Goal: Information Seeking & Learning: Learn about a topic

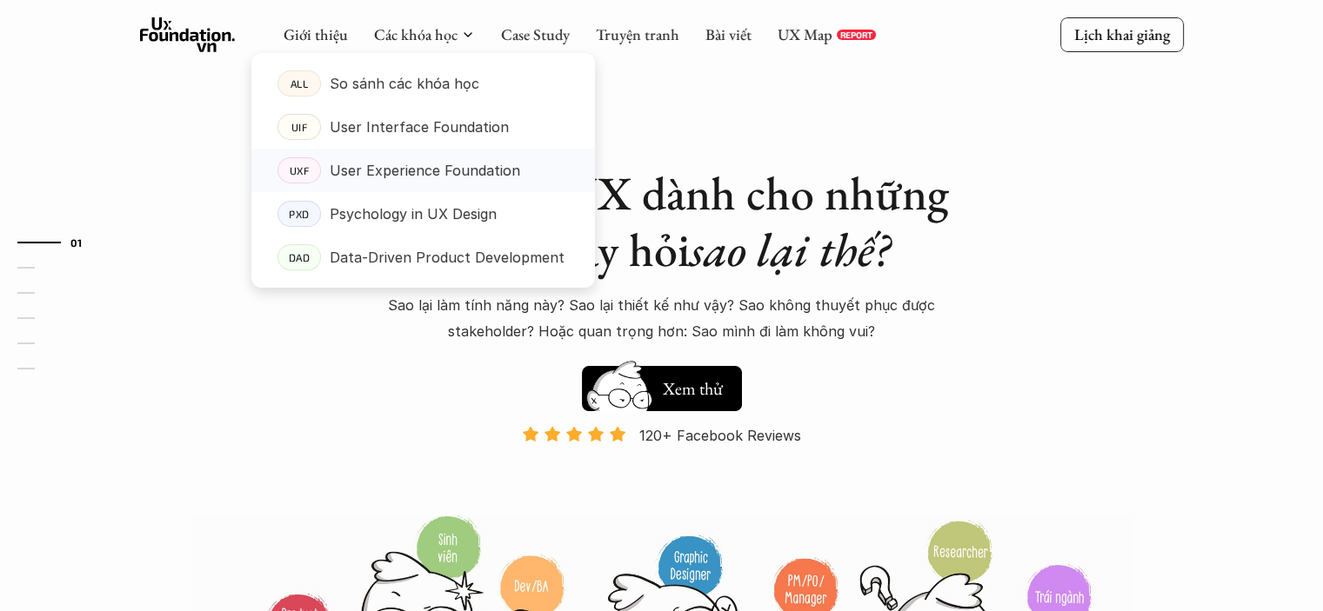
click at [424, 168] on p "User Experience Foundation" at bounding box center [425, 170] width 190 height 26
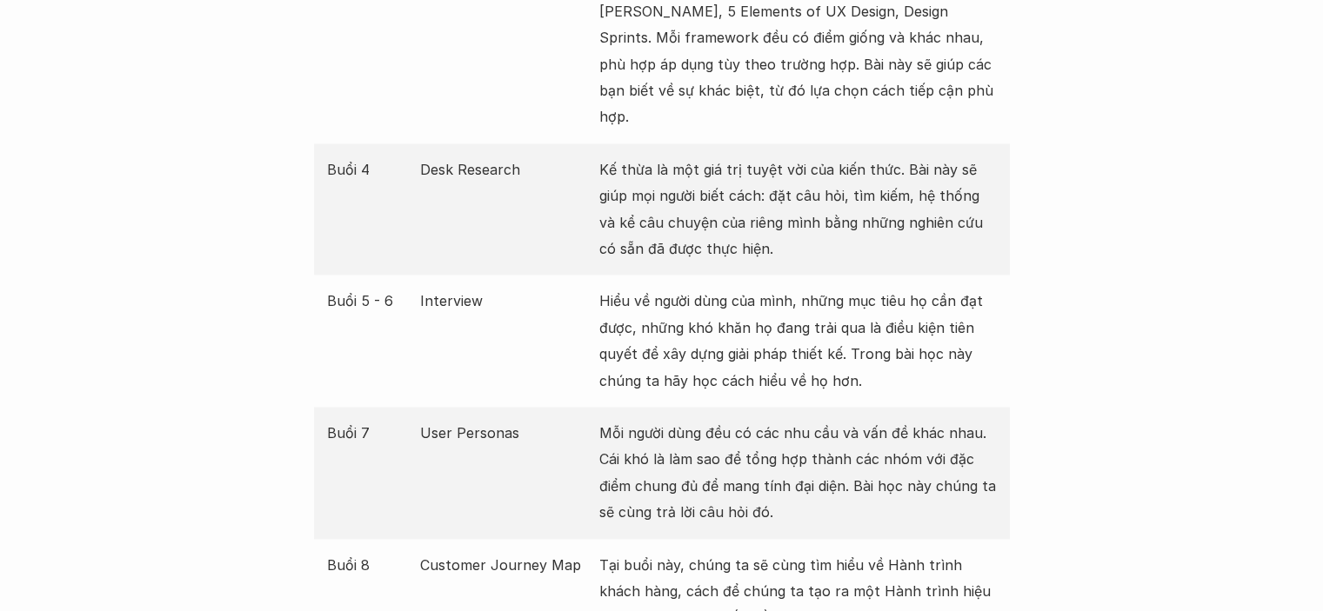
scroll to position [2609, 0]
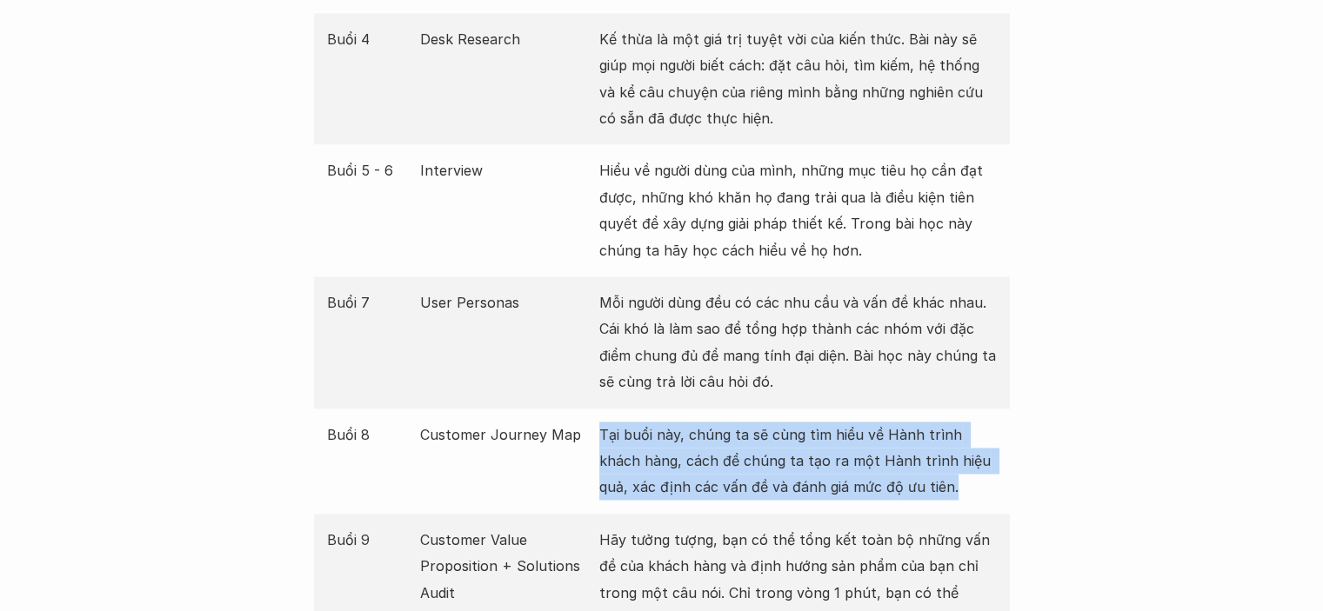
drag, startPoint x: 598, startPoint y: 413, endPoint x: 941, endPoint y: 486, distance: 350.4
click at [946, 483] on div "Buổi 8 Customer Journey Map Tại buổi này, chúng ta sẽ cùng tìm hiểu về Hành trì…" at bounding box center [662, 461] width 696 height 105
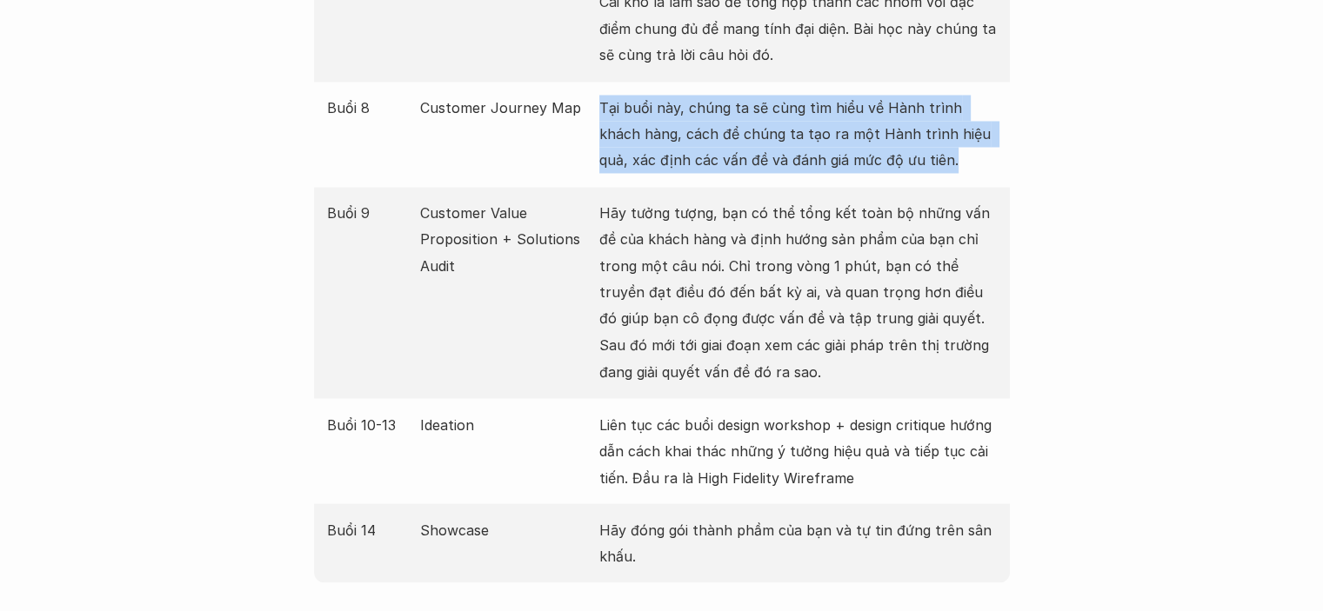
scroll to position [2938, 0]
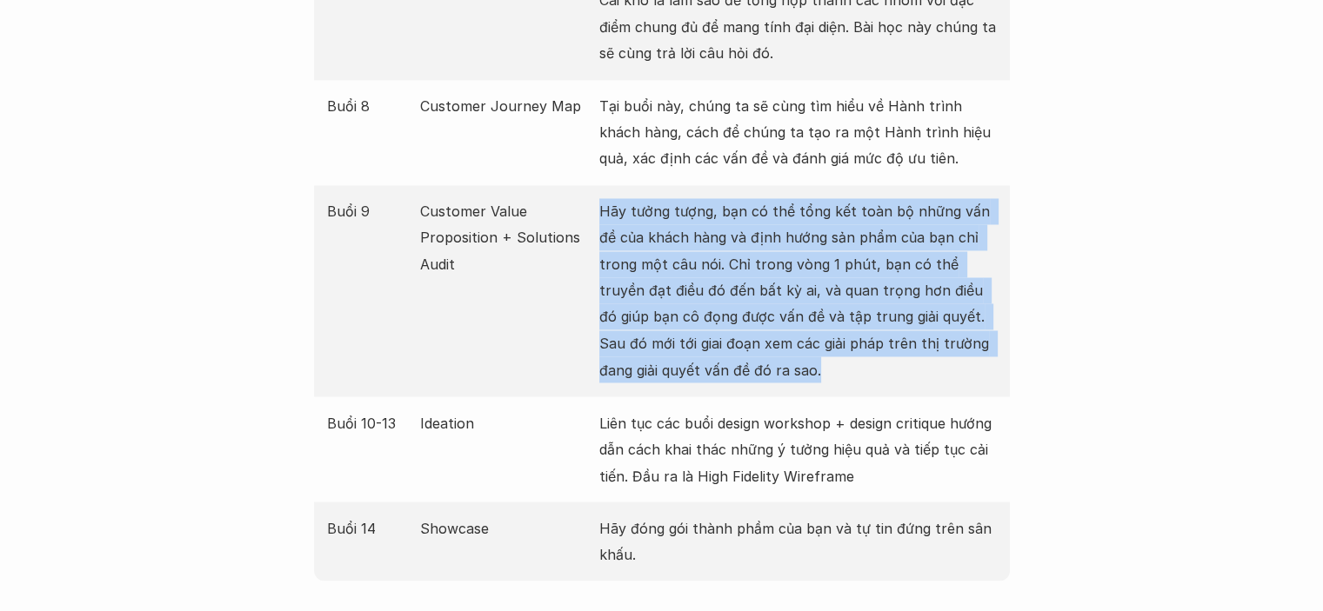
drag, startPoint x: 599, startPoint y: 177, endPoint x: 823, endPoint y: 357, distance: 287.0
click at [827, 360] on div "Buổi 9 Customer Value Proposition + Solutions Audit Hãy tưởng tượng, bạn có thể…" at bounding box center [662, 290] width 696 height 211
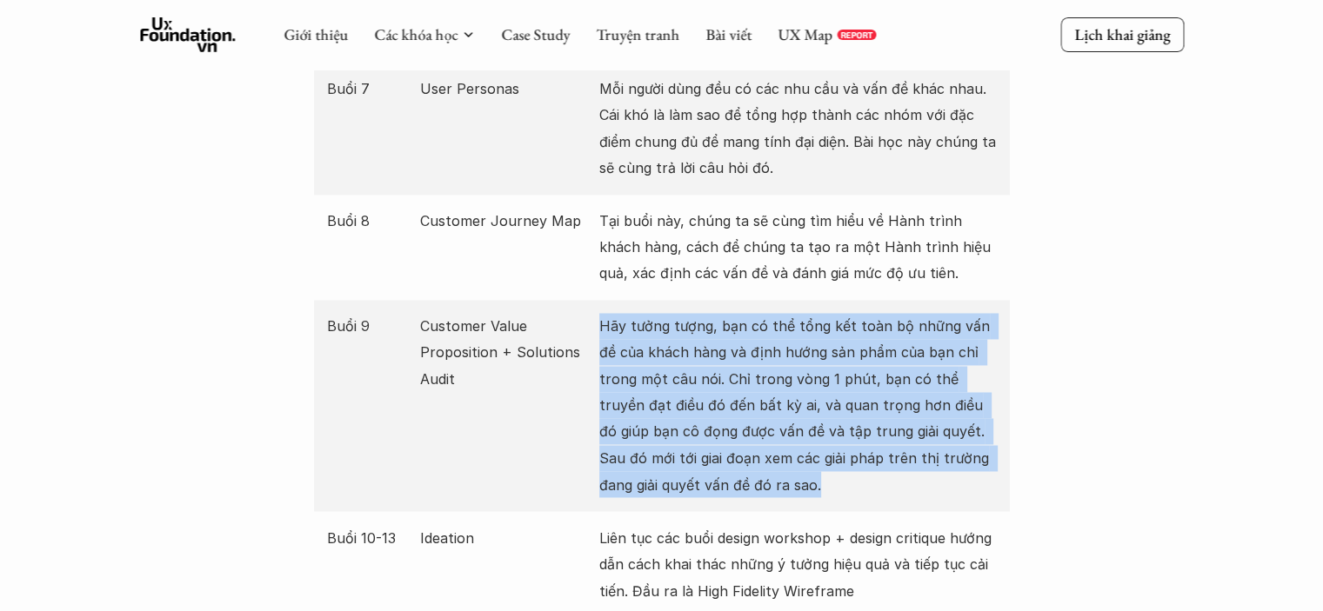
scroll to position [2821, 0]
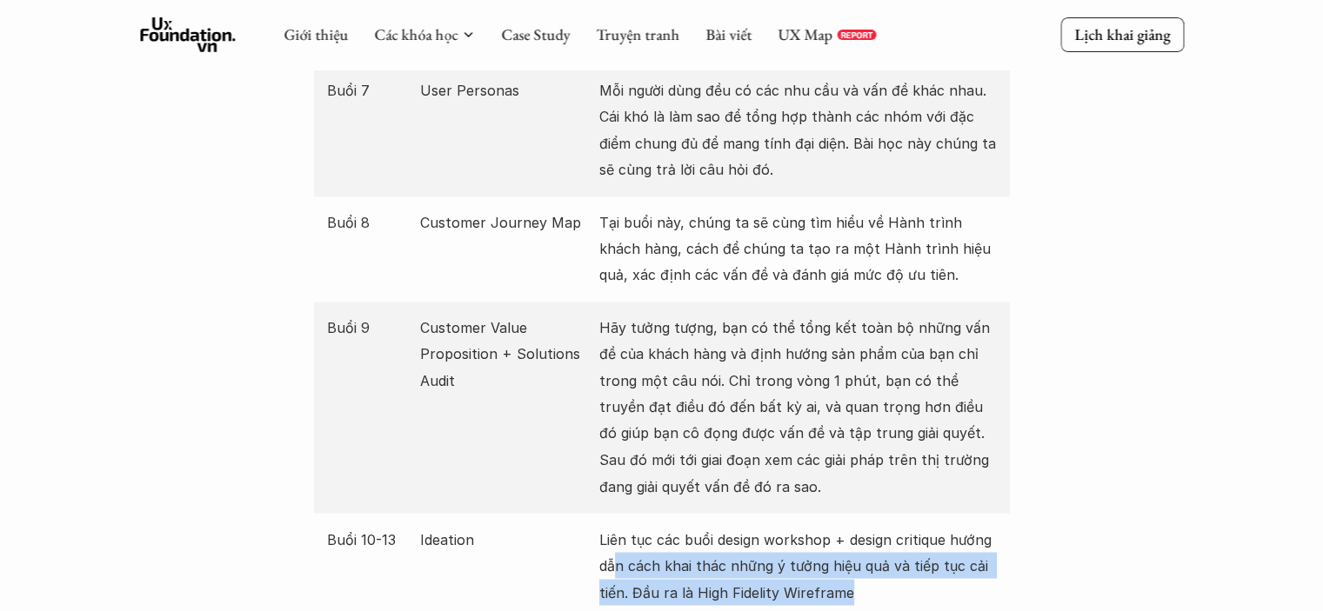
drag, startPoint x: 612, startPoint y: 528, endPoint x: 925, endPoint y: 570, distance: 315.9
click at [925, 570] on p "Liên tục các buổi design workshop + design critique hướng dẫn cách khai thác nh…" at bounding box center [797, 565] width 397 height 79
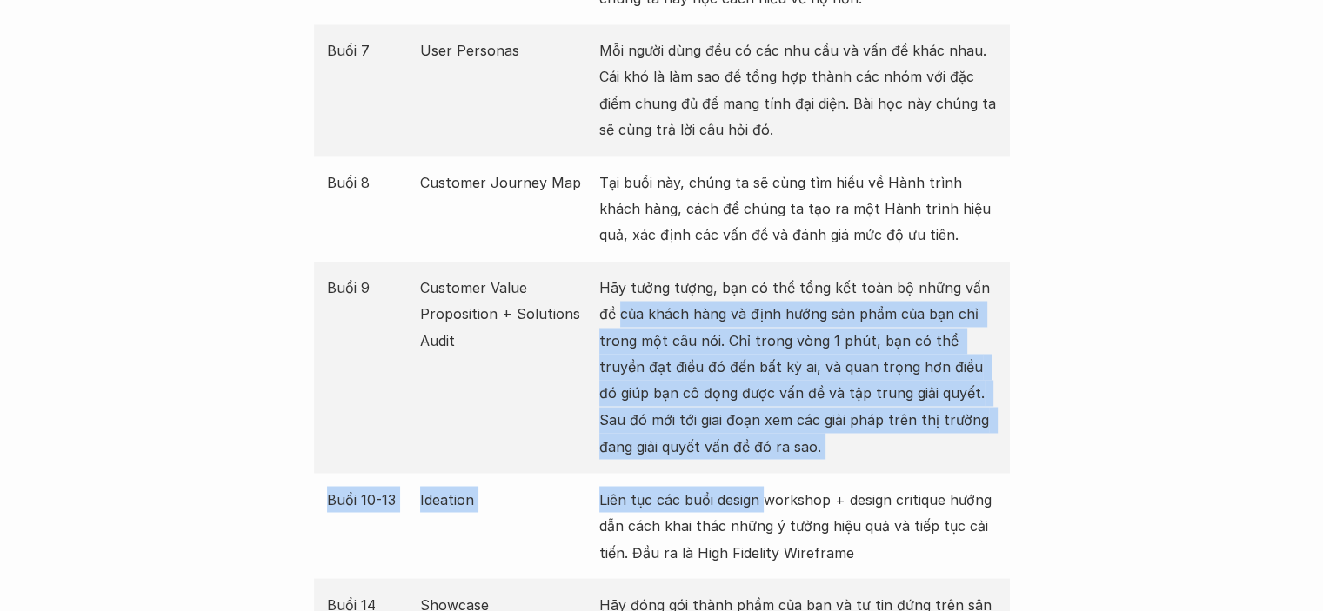
drag, startPoint x: 595, startPoint y: 275, endPoint x: 764, endPoint y: 450, distance: 243.6
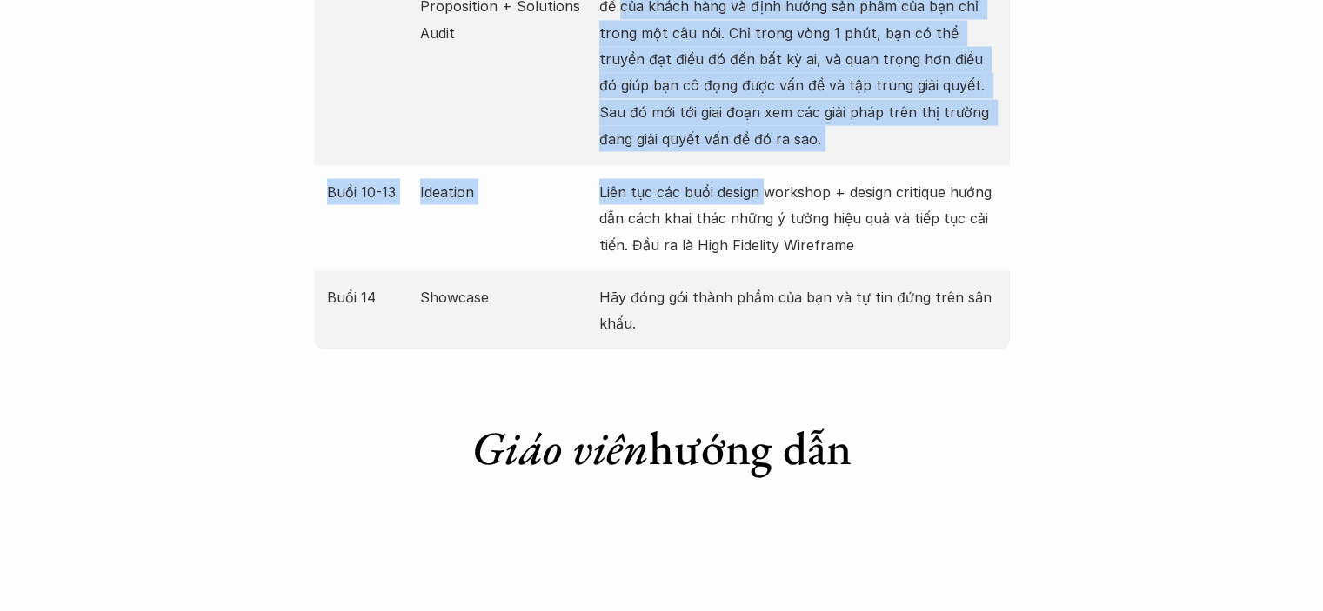
scroll to position [3201, 0]
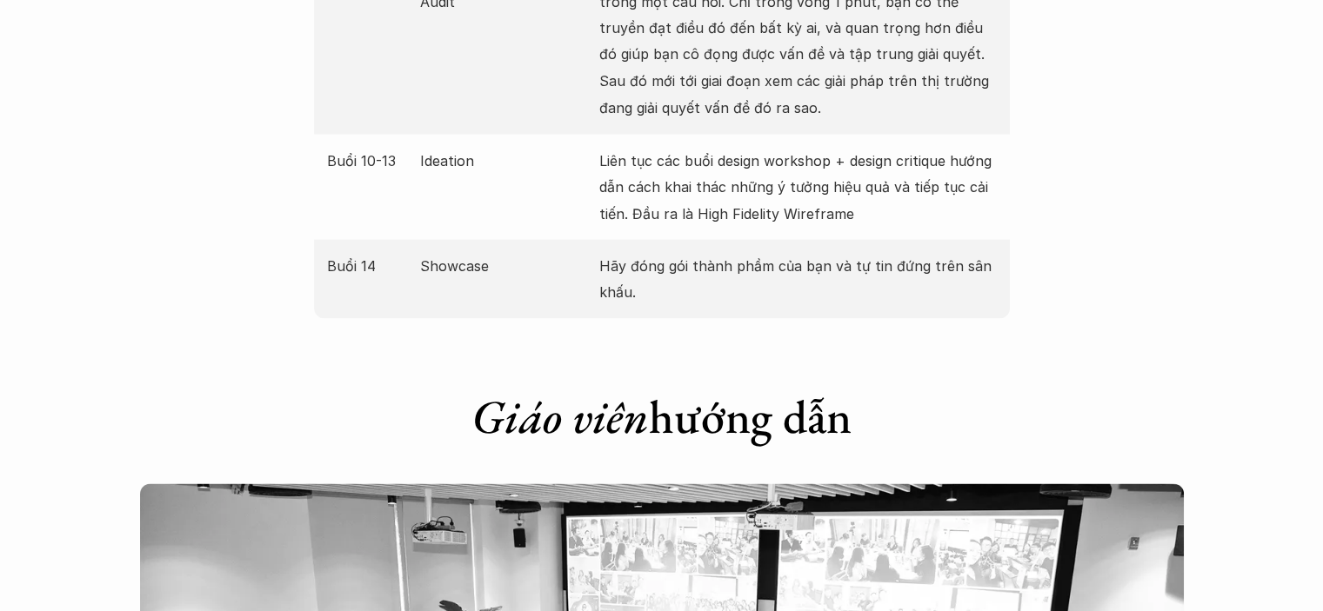
drag, startPoint x: 811, startPoint y: 264, endPoint x: 646, endPoint y: 150, distance: 200.7
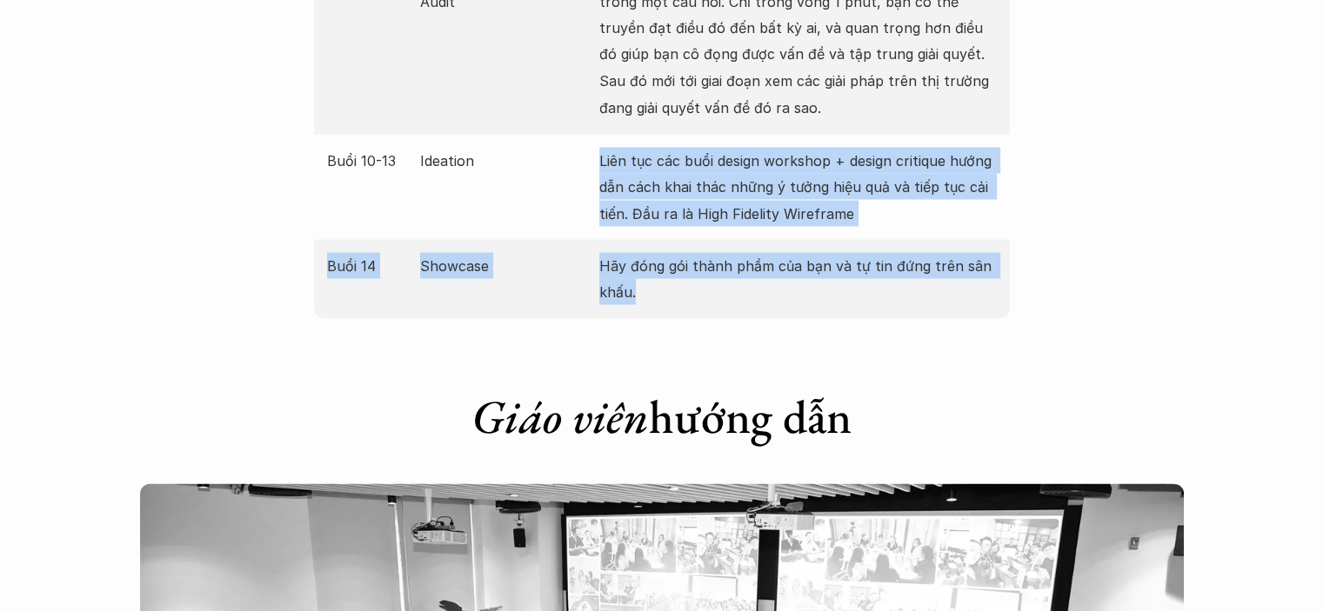
drag, startPoint x: 646, startPoint y: 150, endPoint x: 731, endPoint y: 264, distance: 141.8
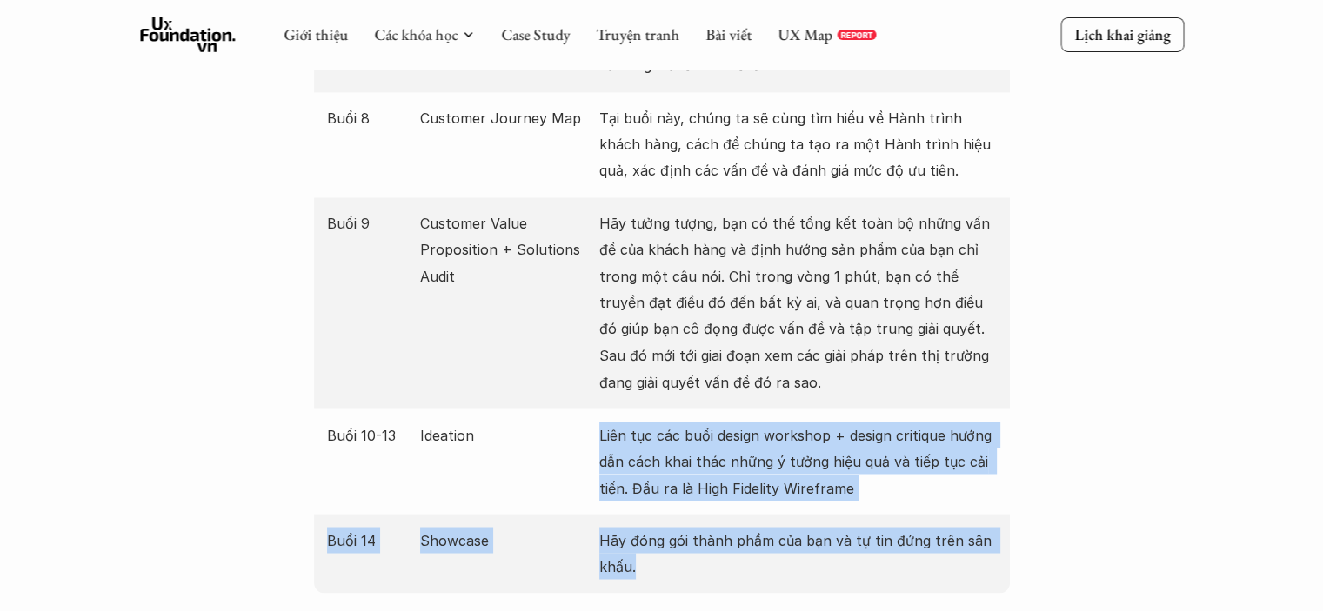
scroll to position [2926, 0]
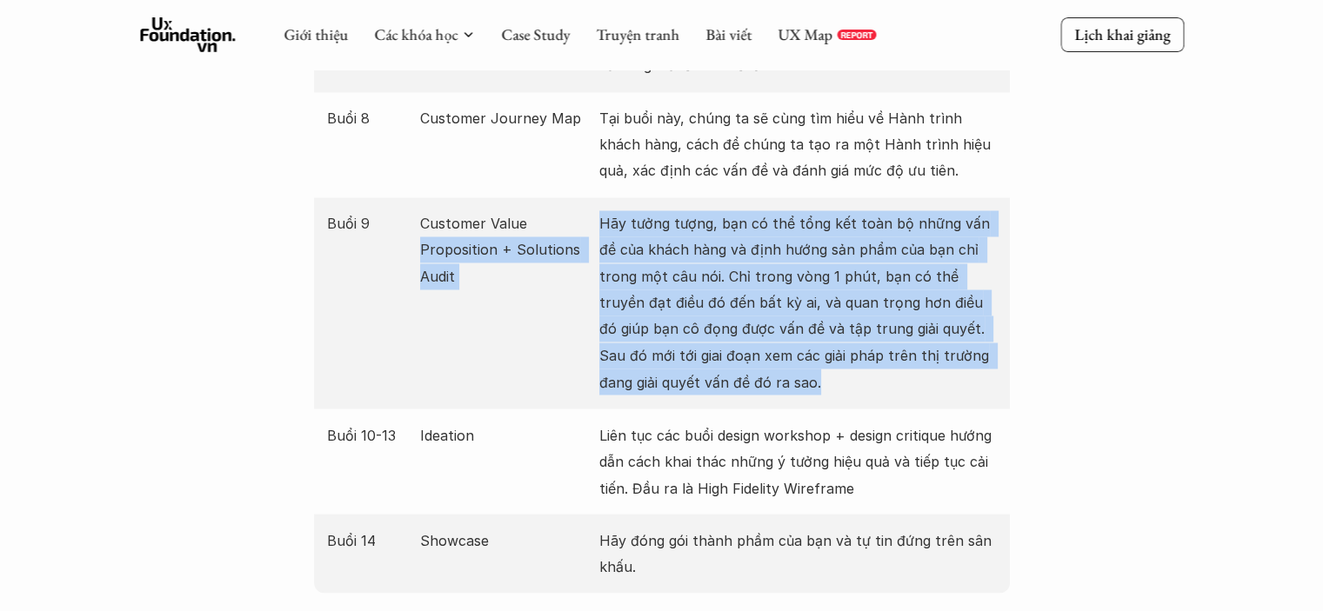
drag, startPoint x: 594, startPoint y: 189, endPoint x: 816, endPoint y: 367, distance: 284.6
click at [816, 367] on div "Buổi 9 Customer Value Proposition + Solutions Audit Hãy tưởng tượng, bạn có thể…" at bounding box center [662, 302] width 696 height 211
